Goal: Task Accomplishment & Management: Manage account settings

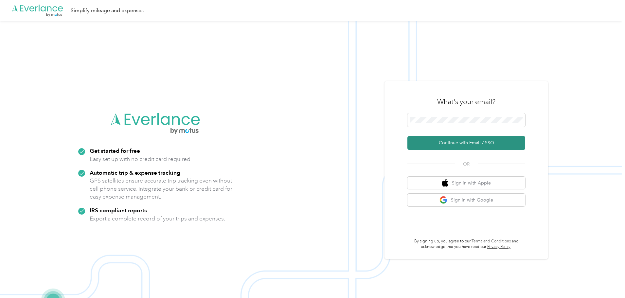
click at [469, 143] on button "Continue with Email / SSO" at bounding box center [467, 143] width 118 height 14
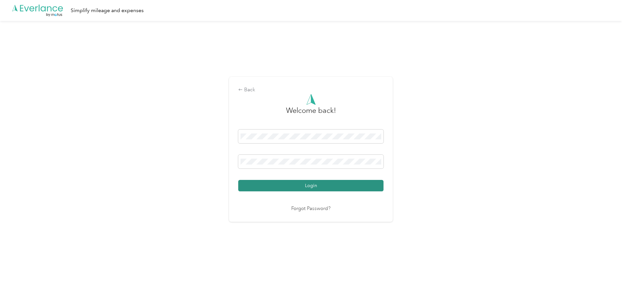
click at [345, 183] on button "Login" at bounding box center [310, 185] width 145 height 11
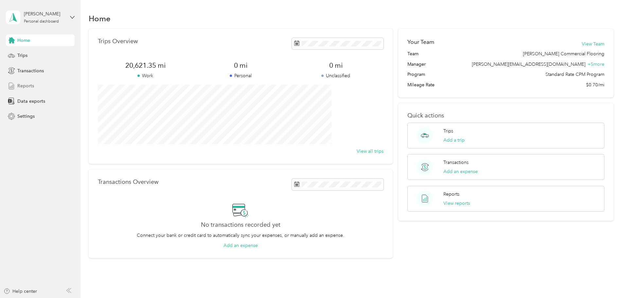
click at [26, 83] on span "Reports" at bounding box center [25, 86] width 17 height 7
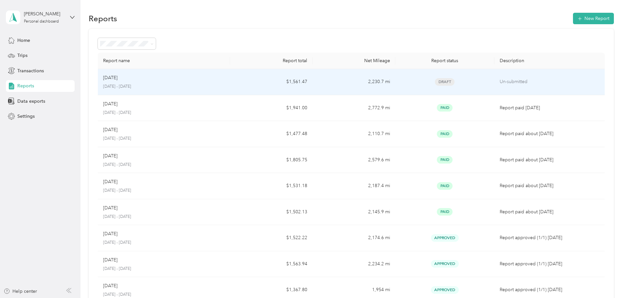
click at [160, 84] on p "[DATE] - [DATE]" at bounding box center [164, 87] width 122 height 6
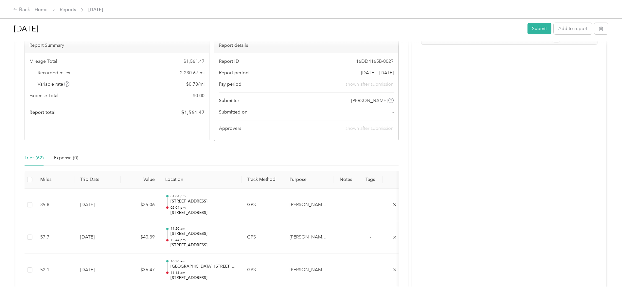
scroll to position [65, 0]
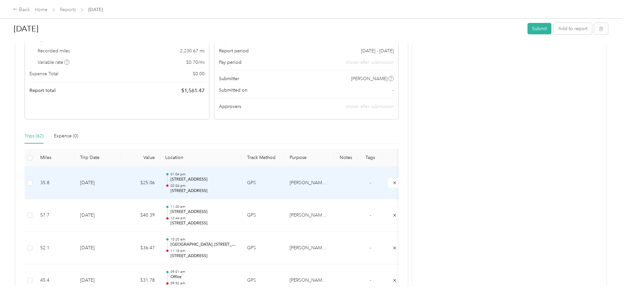
click at [237, 184] on p "02:04 pm" at bounding box center [204, 186] width 66 height 5
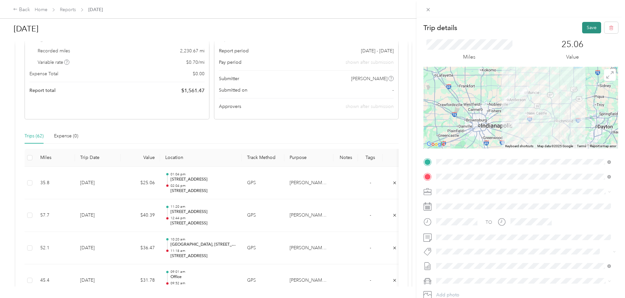
click at [583, 28] on button "Save" at bounding box center [591, 27] width 19 height 11
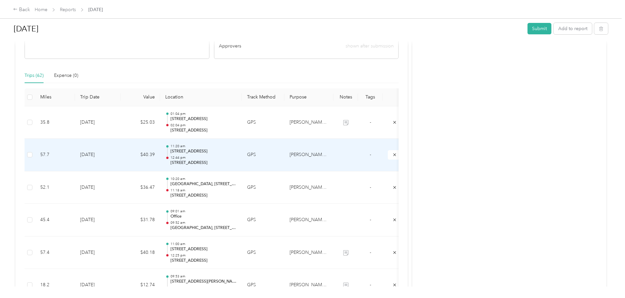
scroll to position [131, 0]
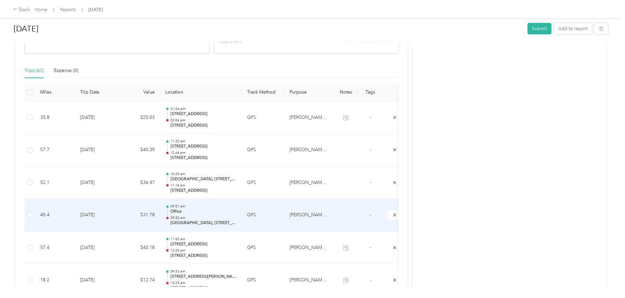
click at [231, 213] on p "Office" at bounding box center [204, 212] width 66 height 6
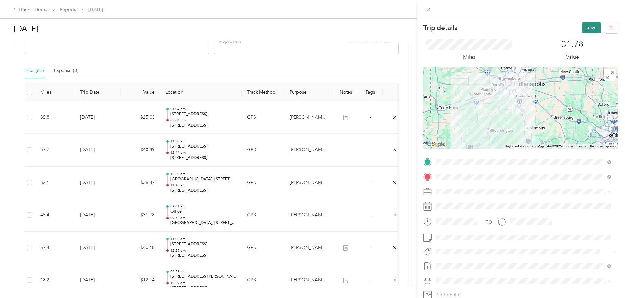
click at [582, 30] on button "Save" at bounding box center [591, 27] width 19 height 11
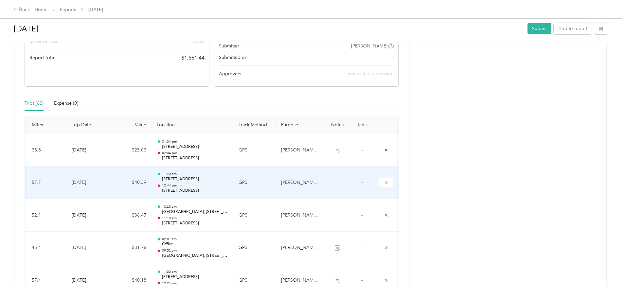
scroll to position [196, 0]
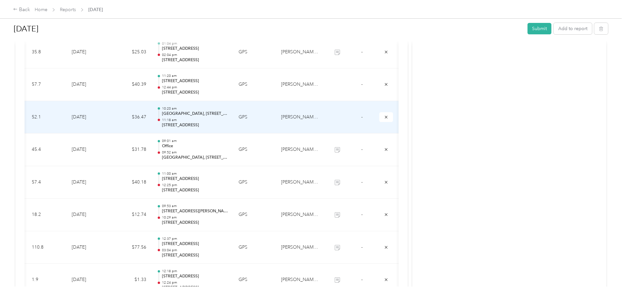
click at [200, 123] on p "[STREET_ADDRESS]" at bounding box center [195, 125] width 66 height 6
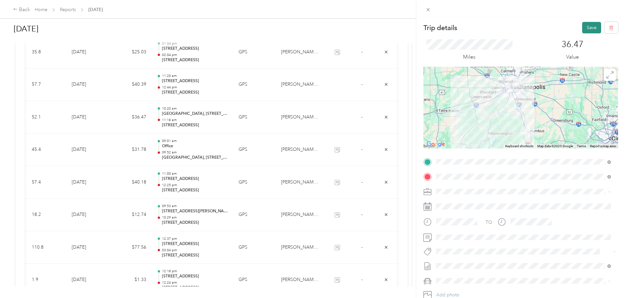
click at [582, 28] on button "Save" at bounding box center [591, 27] width 19 height 11
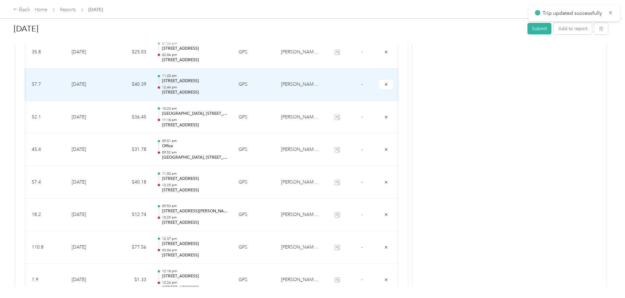
click at [233, 85] on td "GPS" at bounding box center [254, 84] width 43 height 33
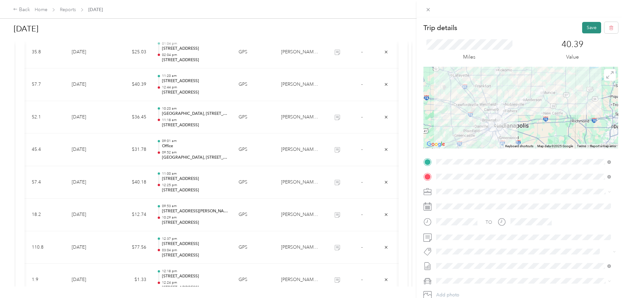
click at [587, 33] on button "Save" at bounding box center [591, 27] width 19 height 11
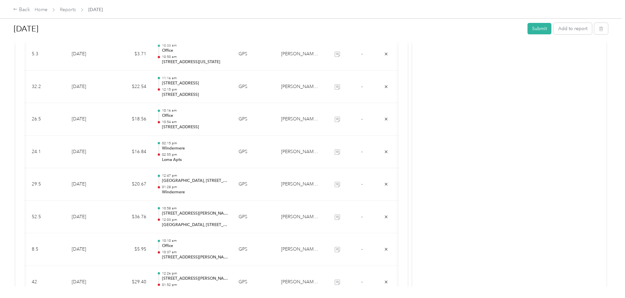
scroll to position [0, 0]
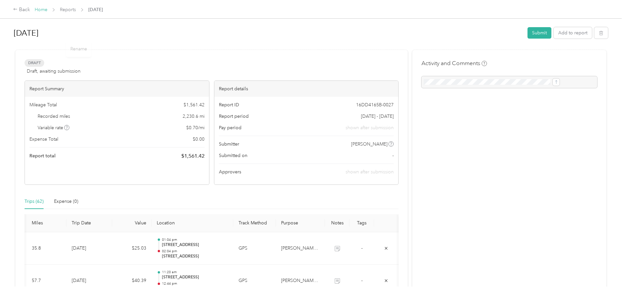
click at [47, 9] on link "Home" at bounding box center [41, 10] width 13 height 6
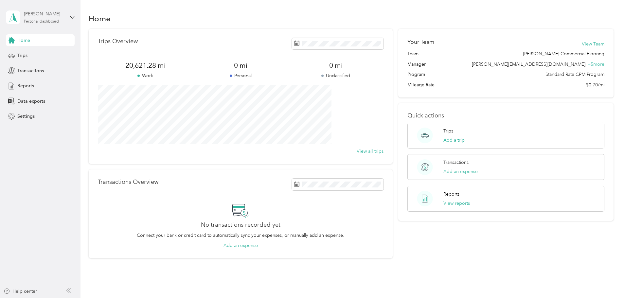
click at [52, 20] on div "Personal dashboard" at bounding box center [41, 22] width 35 height 4
click at [24, 55] on div "Log out" at bounding box center [24, 53] width 25 height 7
